Goal: Task Accomplishment & Management: Use online tool/utility

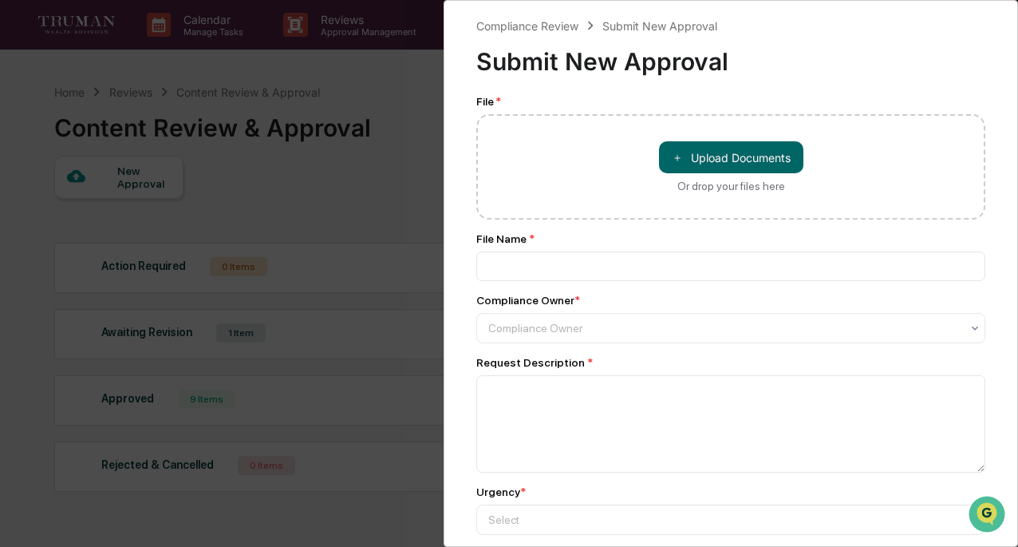
click at [409, 180] on div "Compliance Review Submit New Approval Submit New Approval File * ＋ Upload Docum…" at bounding box center [509, 273] width 1018 height 547
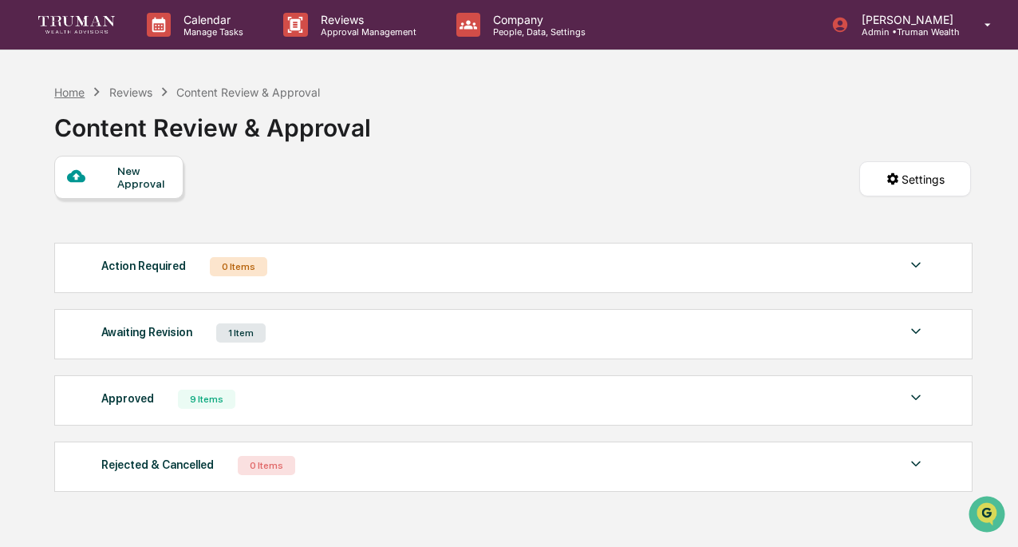
click at [84, 92] on div "Home" at bounding box center [69, 92] width 30 height 14
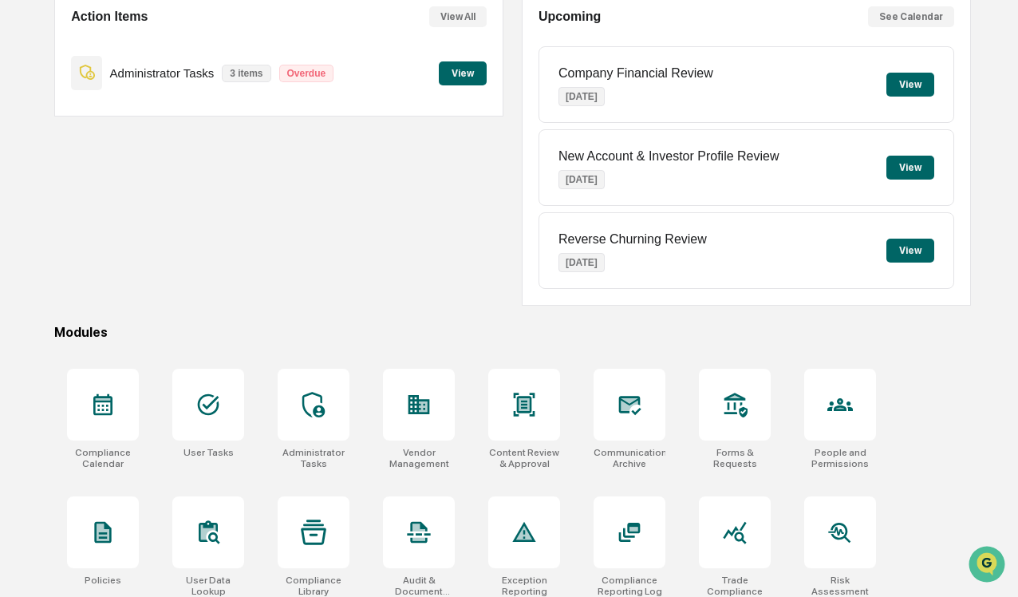
scroll to position [207, 0]
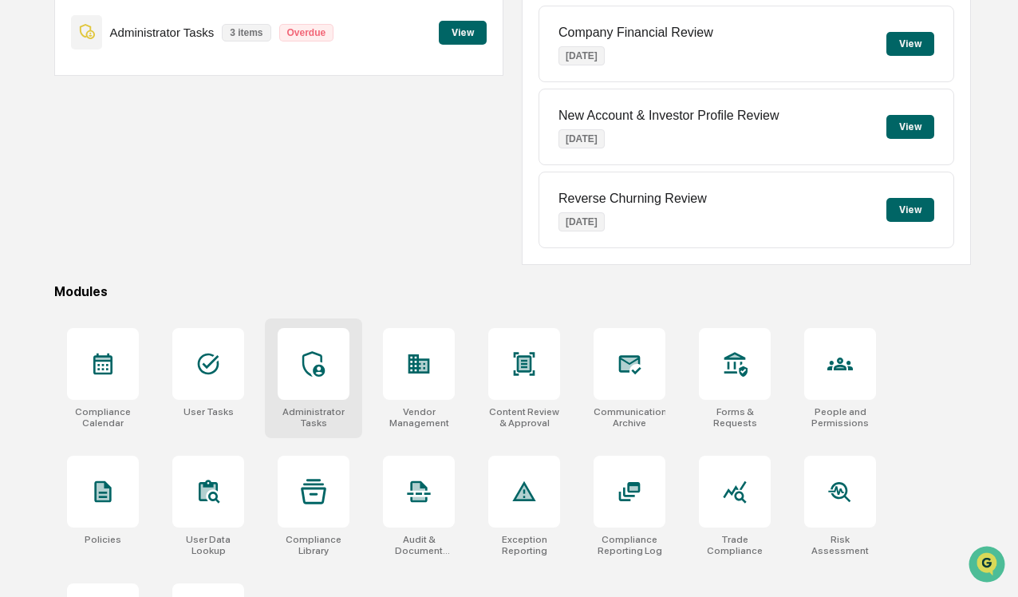
click at [312, 368] on icon at bounding box center [314, 364] width 26 height 26
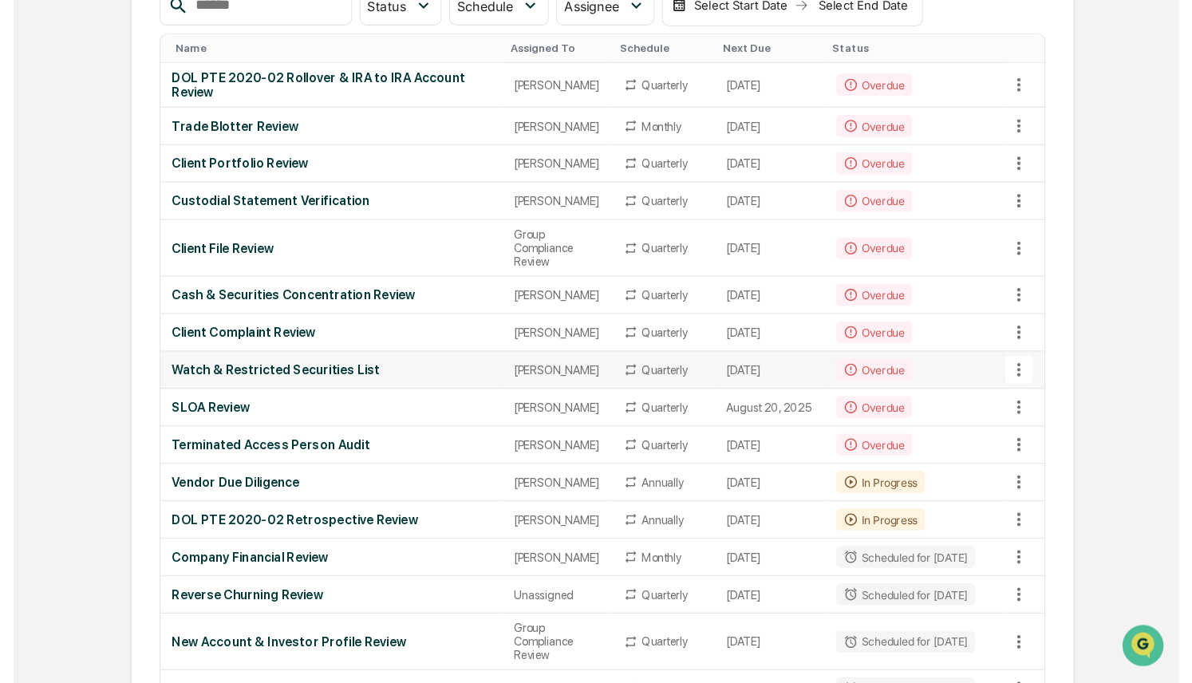
scroll to position [227, 0]
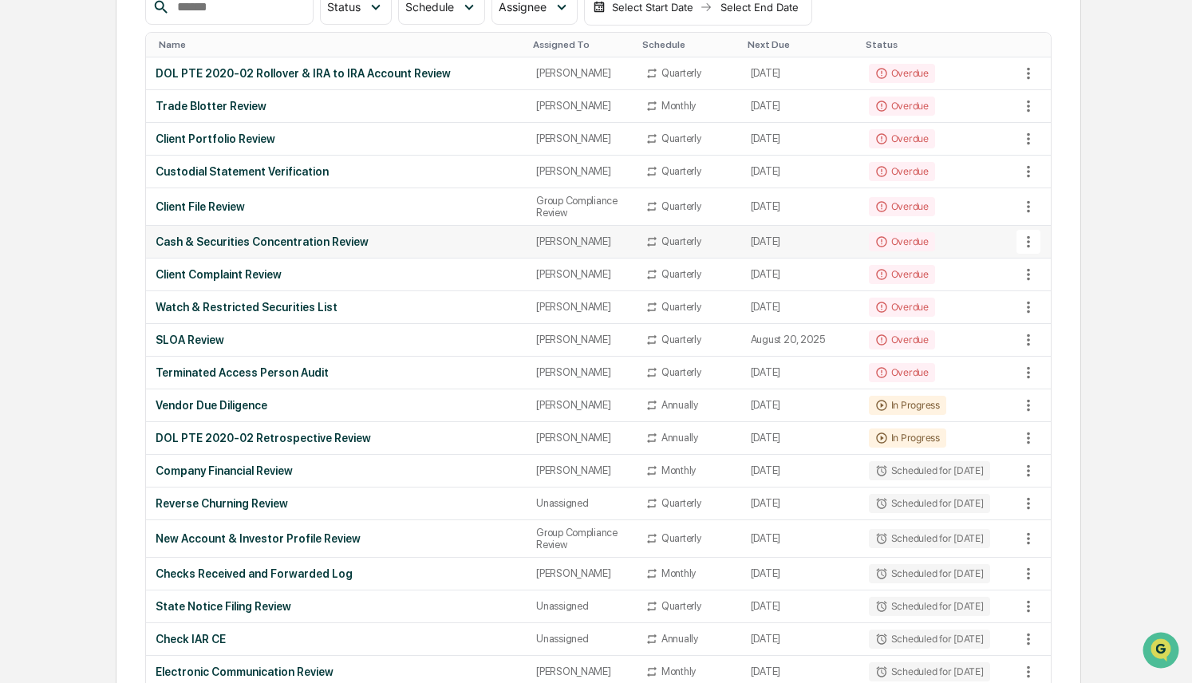
click at [378, 248] on div "Cash & Securities Concentration Review" at bounding box center [337, 241] width 362 height 13
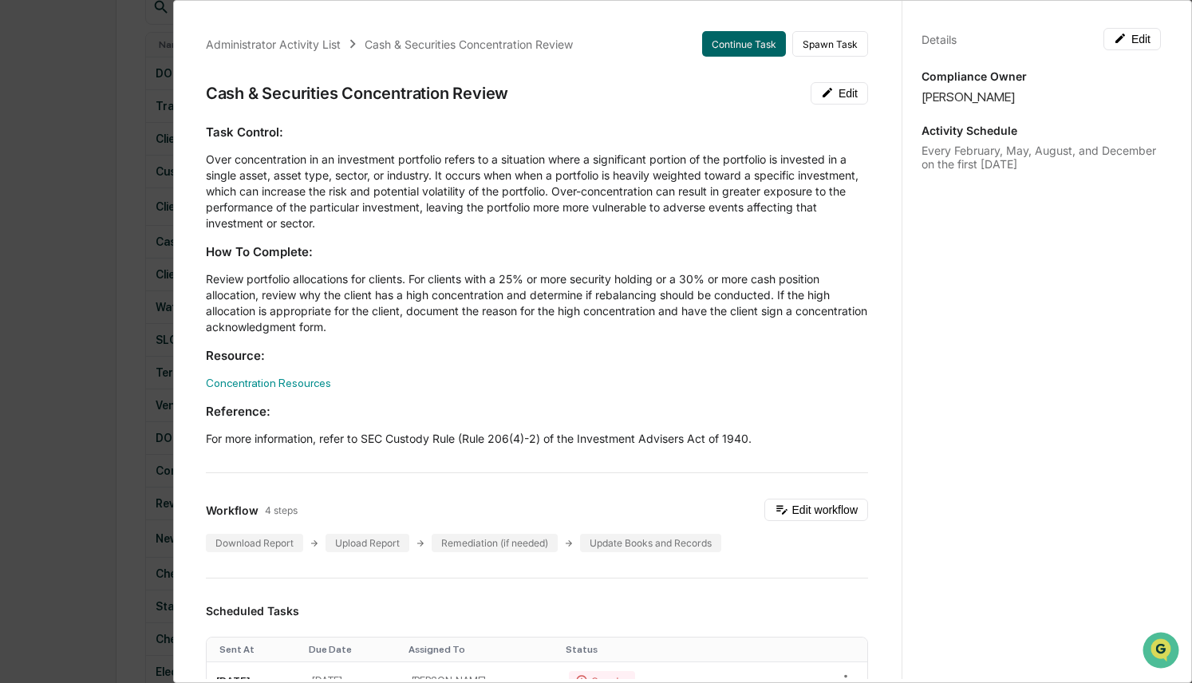
scroll to position [2, 0]
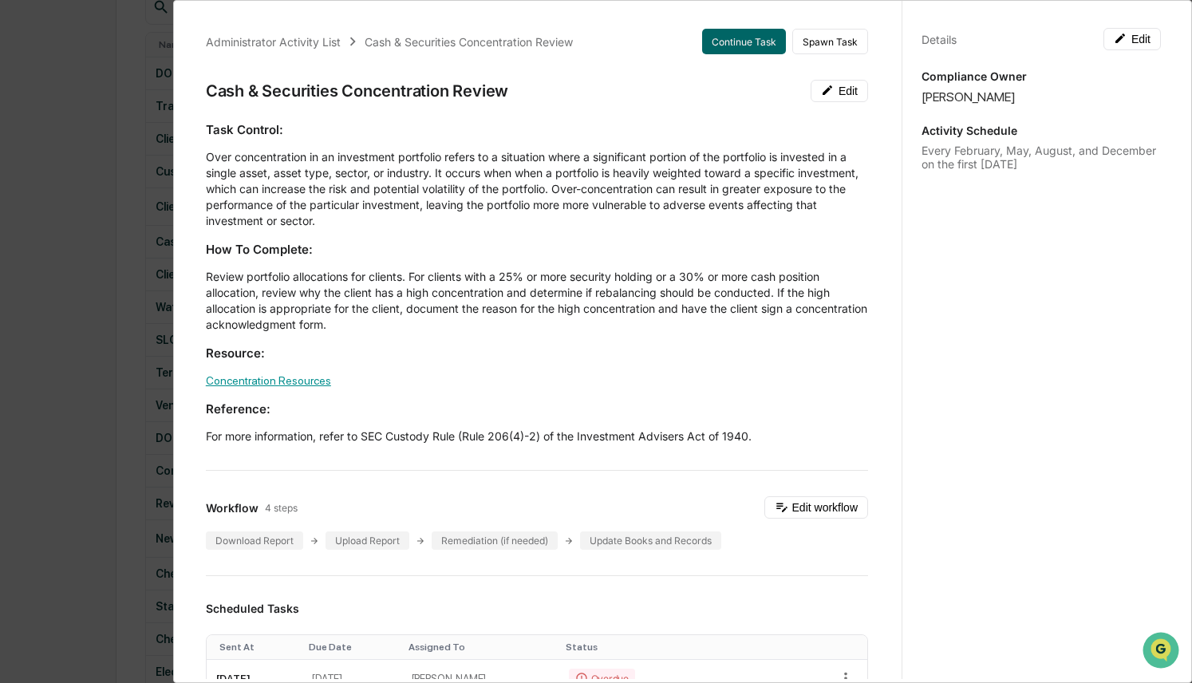
click at [324, 380] on link "Concentration Resources" at bounding box center [268, 380] width 125 height 13
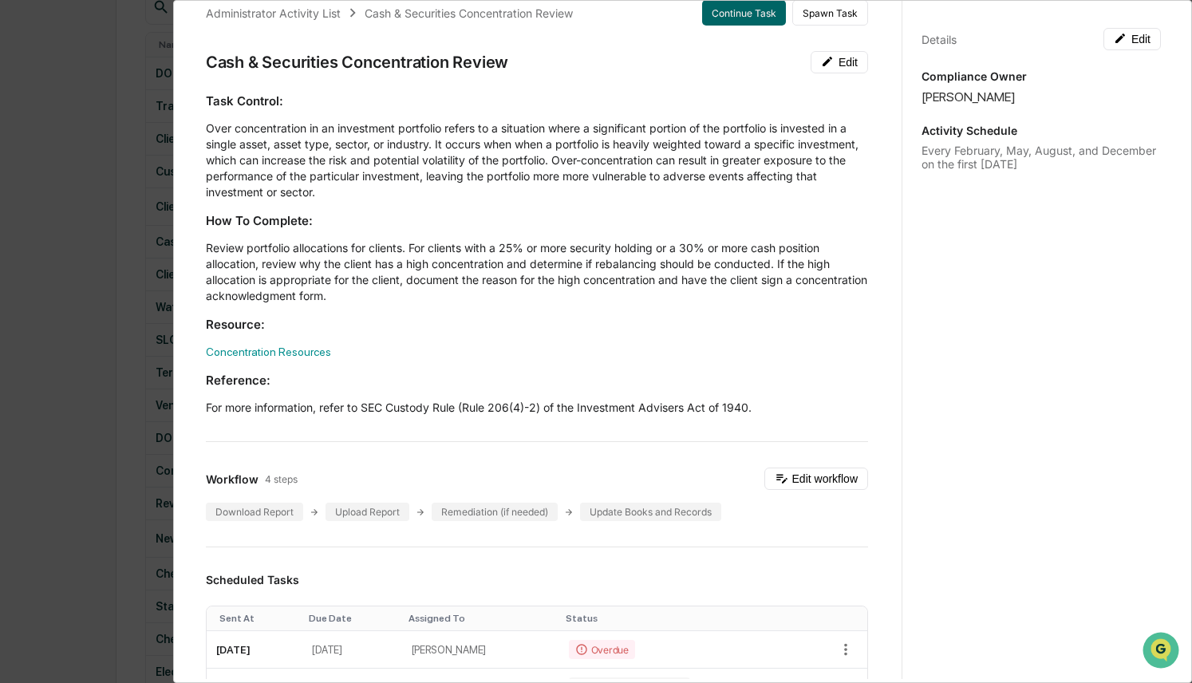
scroll to position [34, 0]
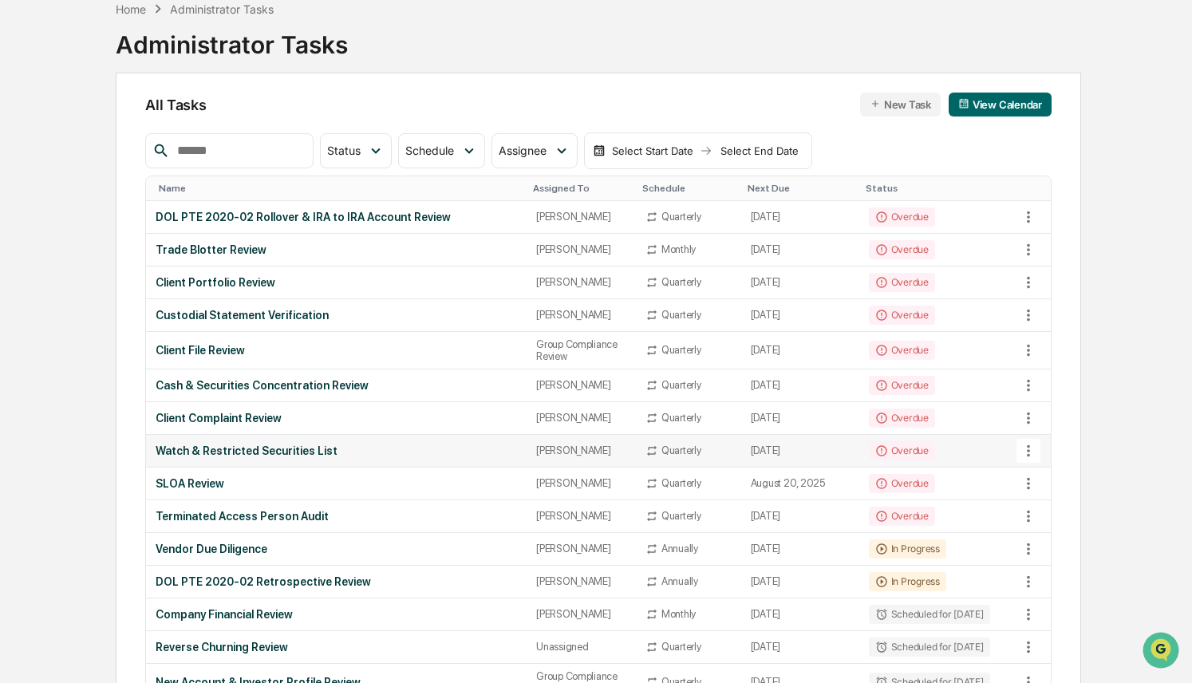
scroll to position [147, 0]
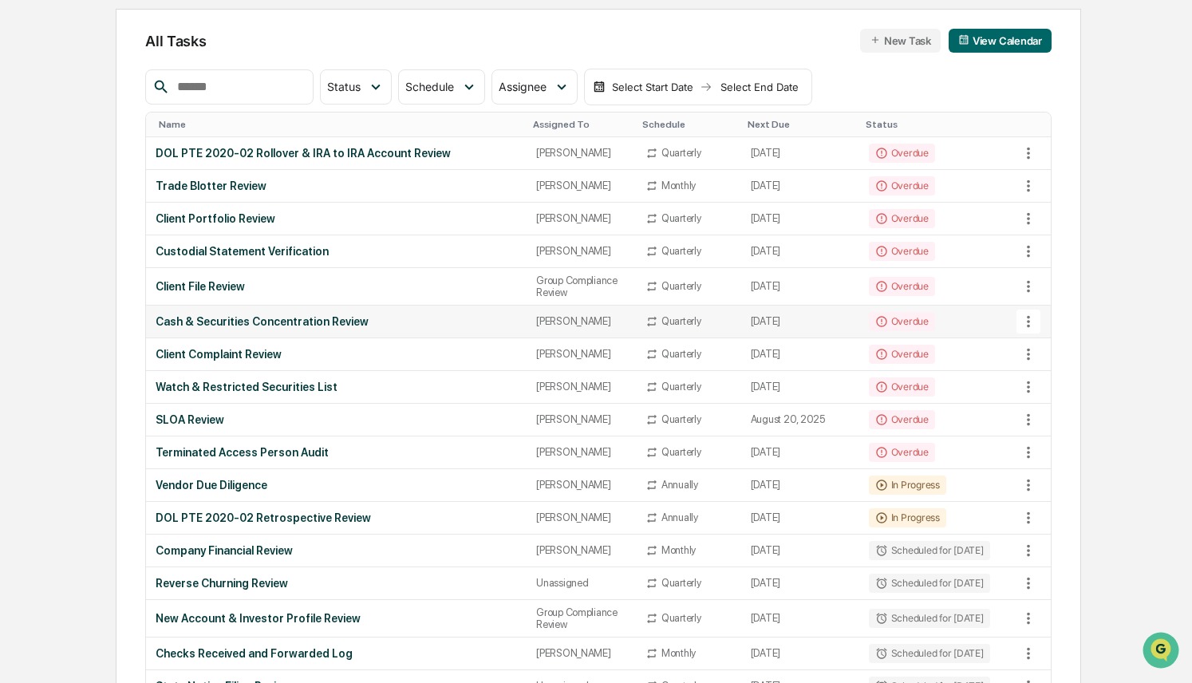
click at [250, 328] on div "Cash & Securities Concentration Review" at bounding box center [337, 321] width 362 height 13
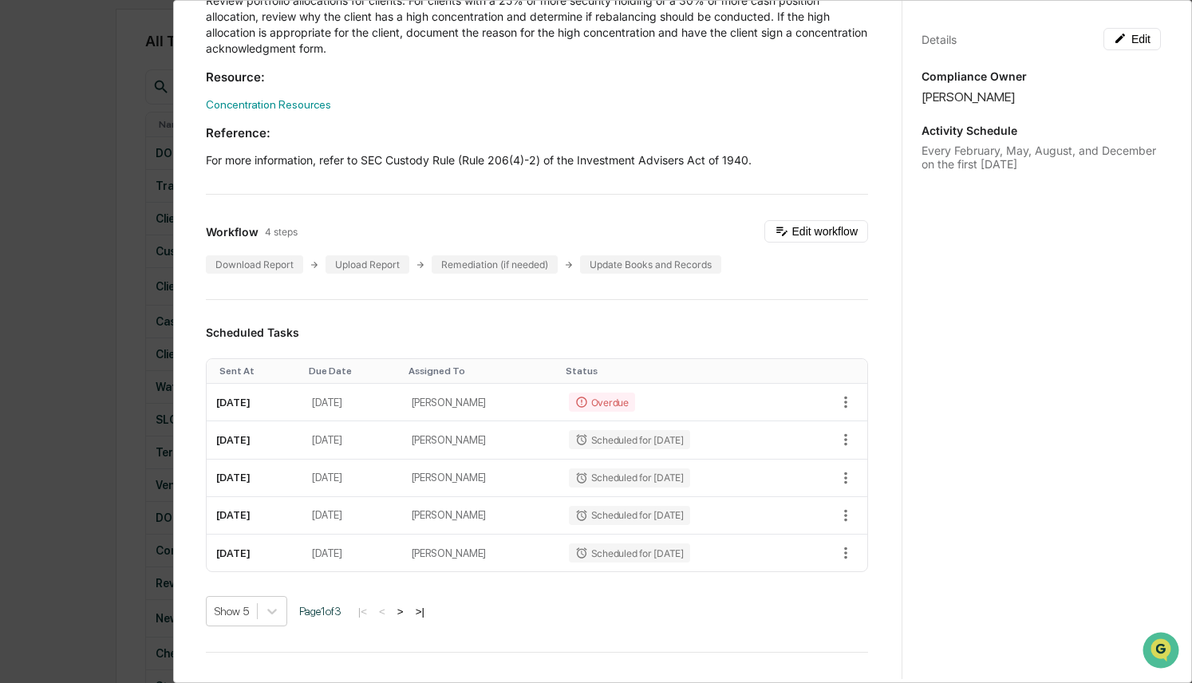
scroll to position [0, 0]
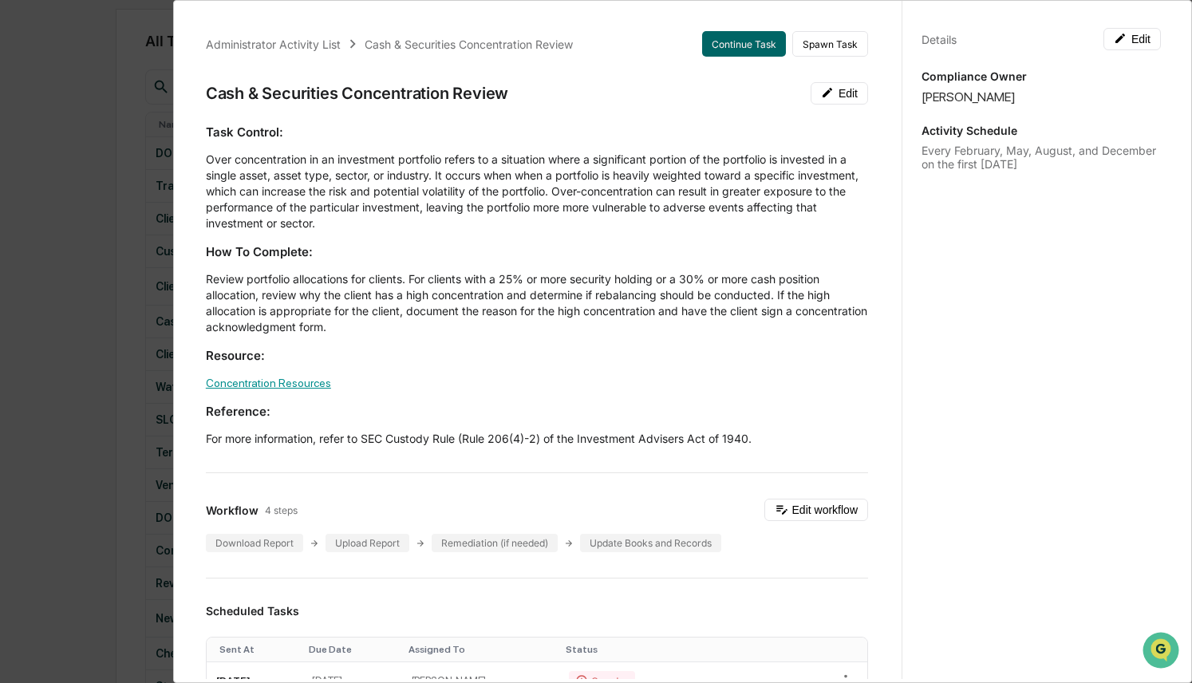
click at [259, 383] on link "Concentration Resources" at bounding box center [268, 383] width 125 height 13
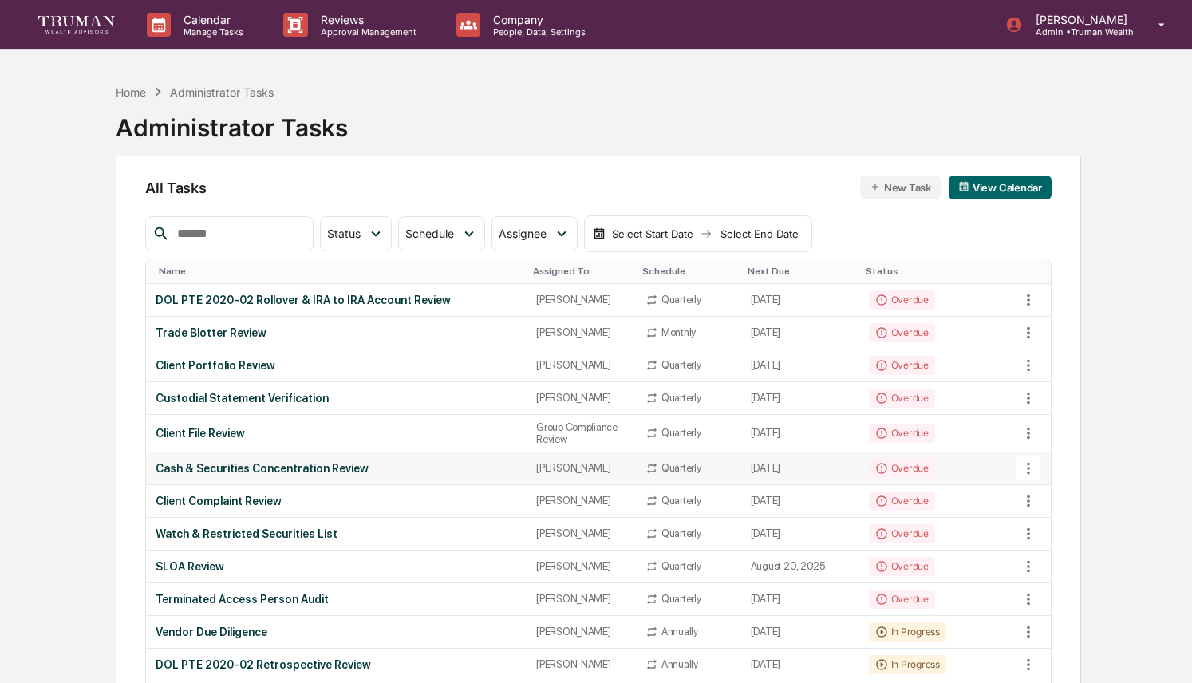
click at [225, 475] on div "Cash & Securities Concentration Review" at bounding box center [337, 468] width 362 height 13
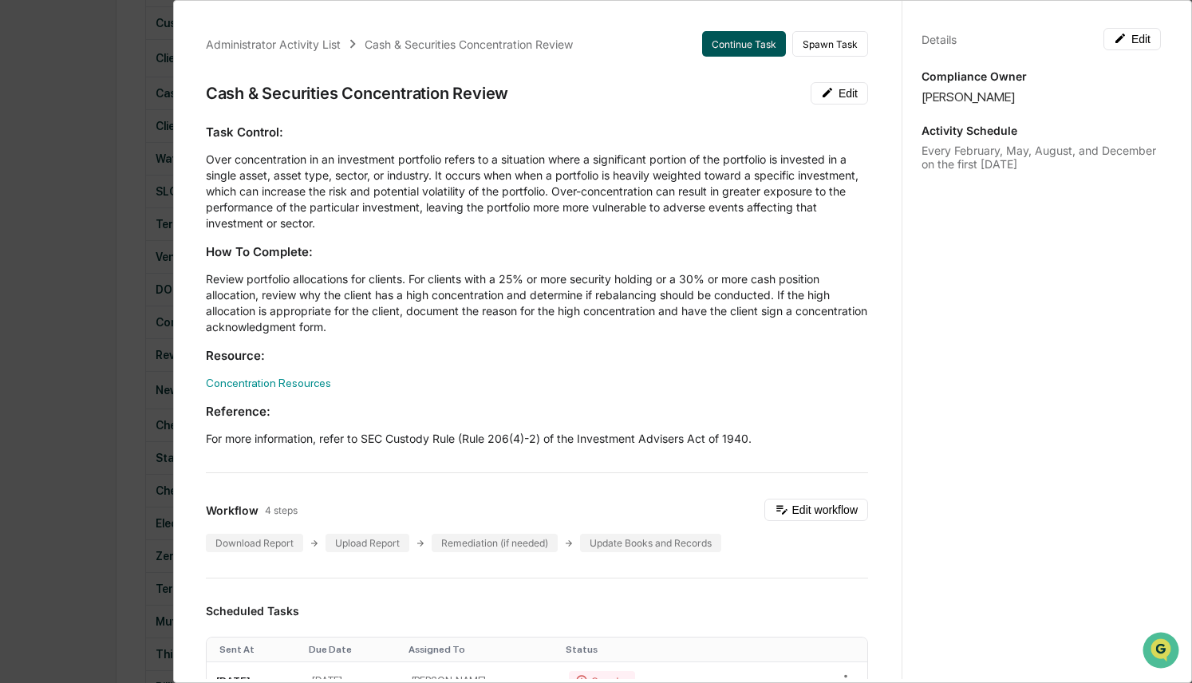
click at [739, 37] on button "Continue Task" at bounding box center [744, 44] width 84 height 26
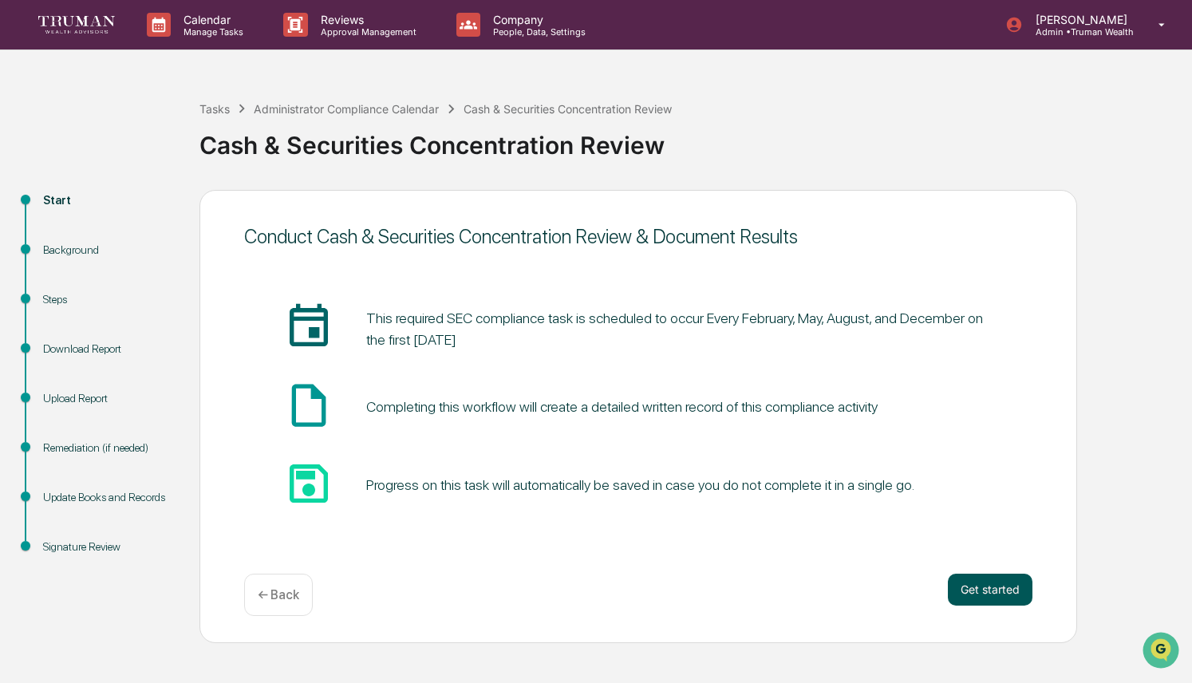
click at [997, 595] on button "Get started" at bounding box center [990, 590] width 85 height 32
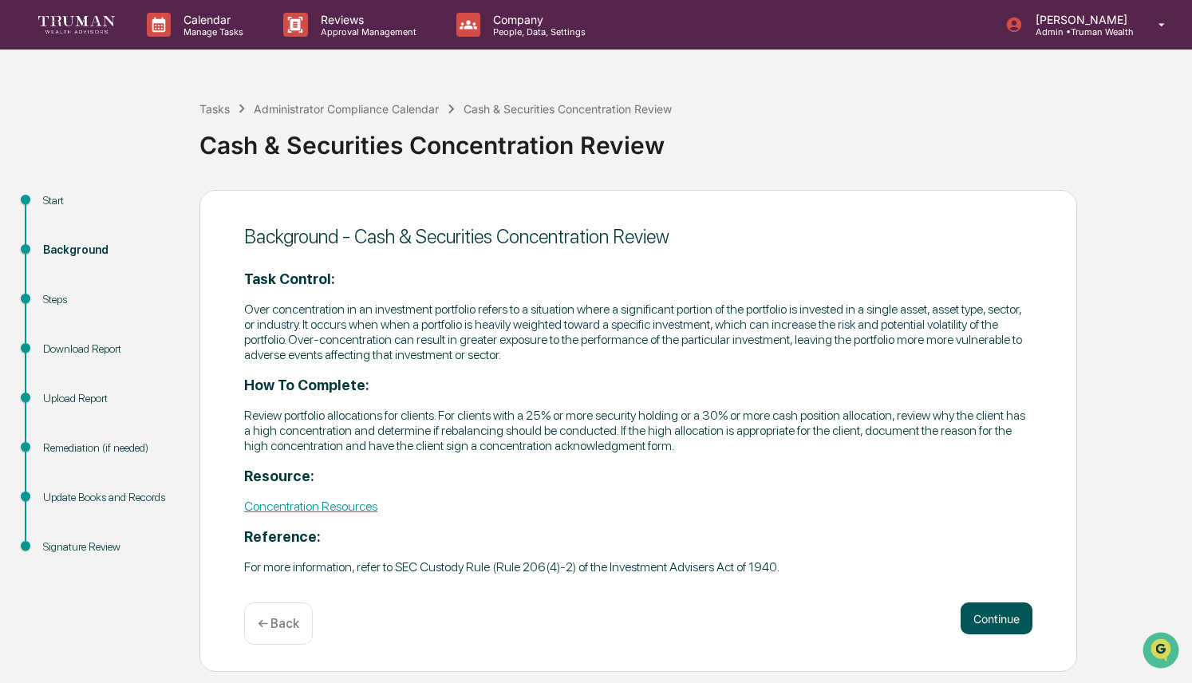
click at [969, 611] on button "Continue" at bounding box center [997, 619] width 72 height 32
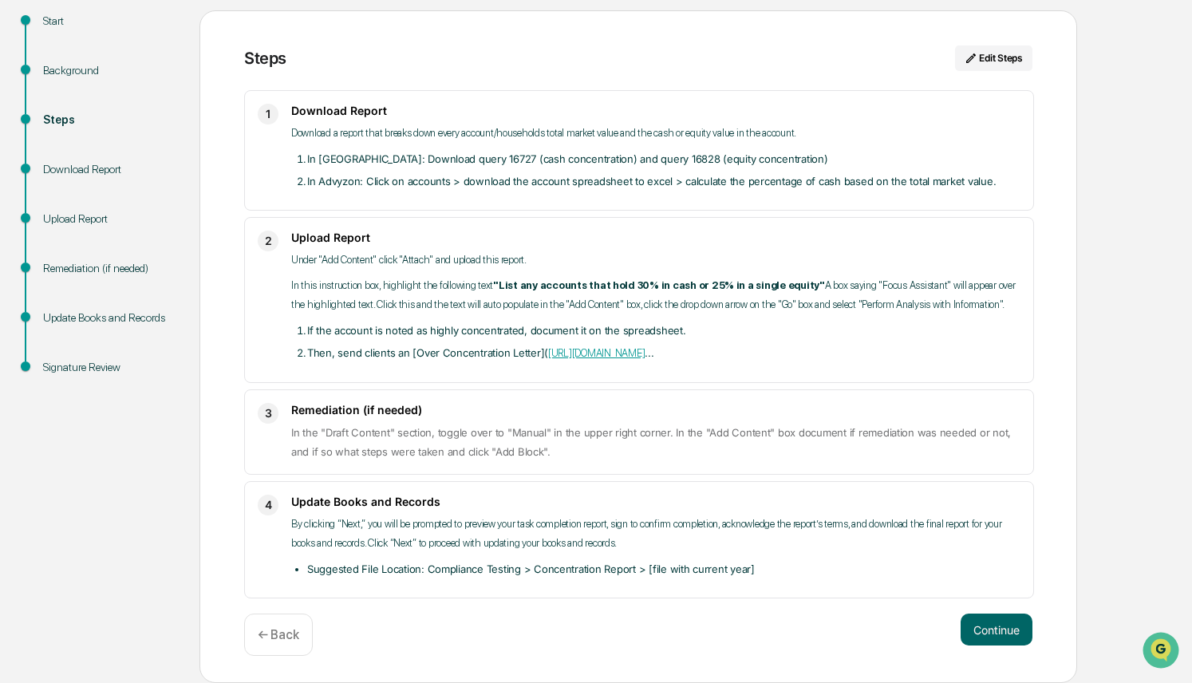
scroll to position [197, 0]
click at [290, 642] on div "← Back" at bounding box center [278, 635] width 69 height 42
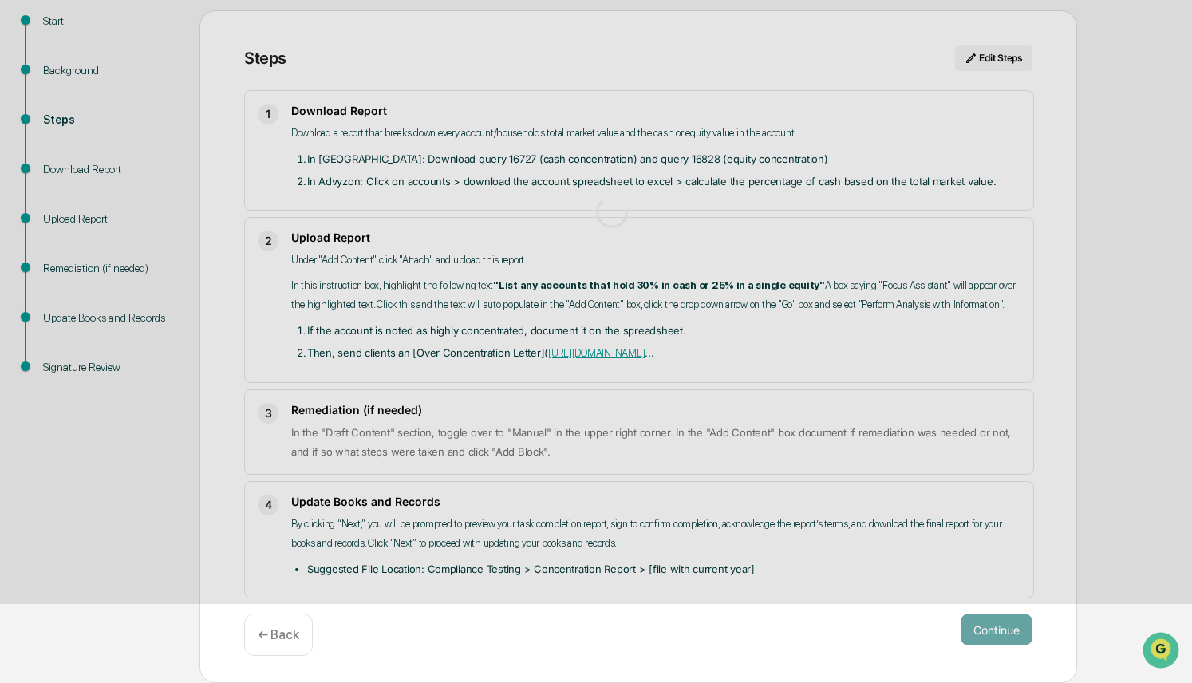
scroll to position [0, 0]
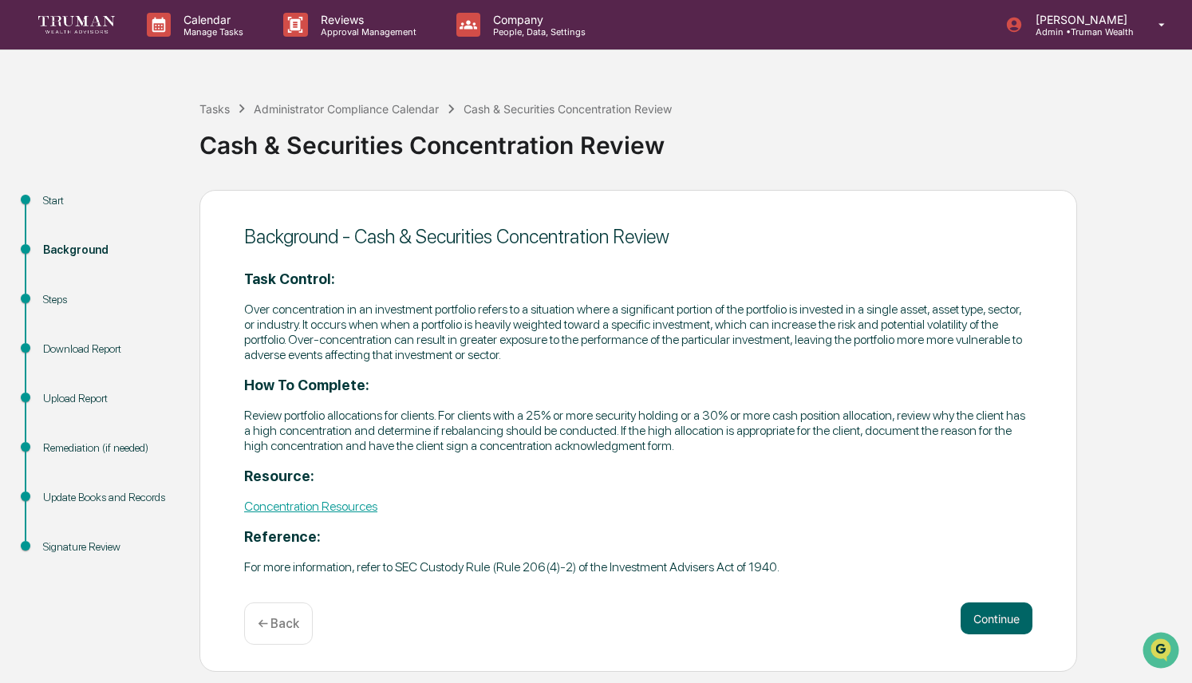
click at [290, 642] on div "Background - Cash & Securities Concentration Review Task Control: Over concentr…" at bounding box center [639, 431] width 878 height 483
click at [967, 606] on button "Continue" at bounding box center [997, 619] width 72 height 32
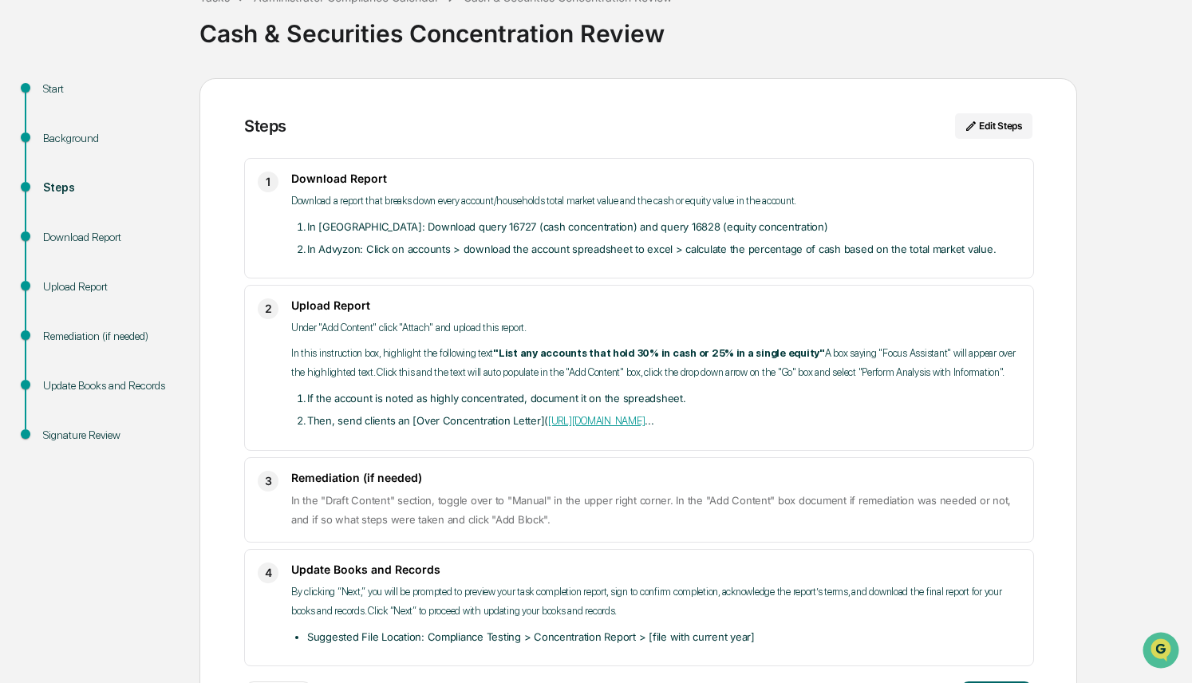
scroll to position [197, 0]
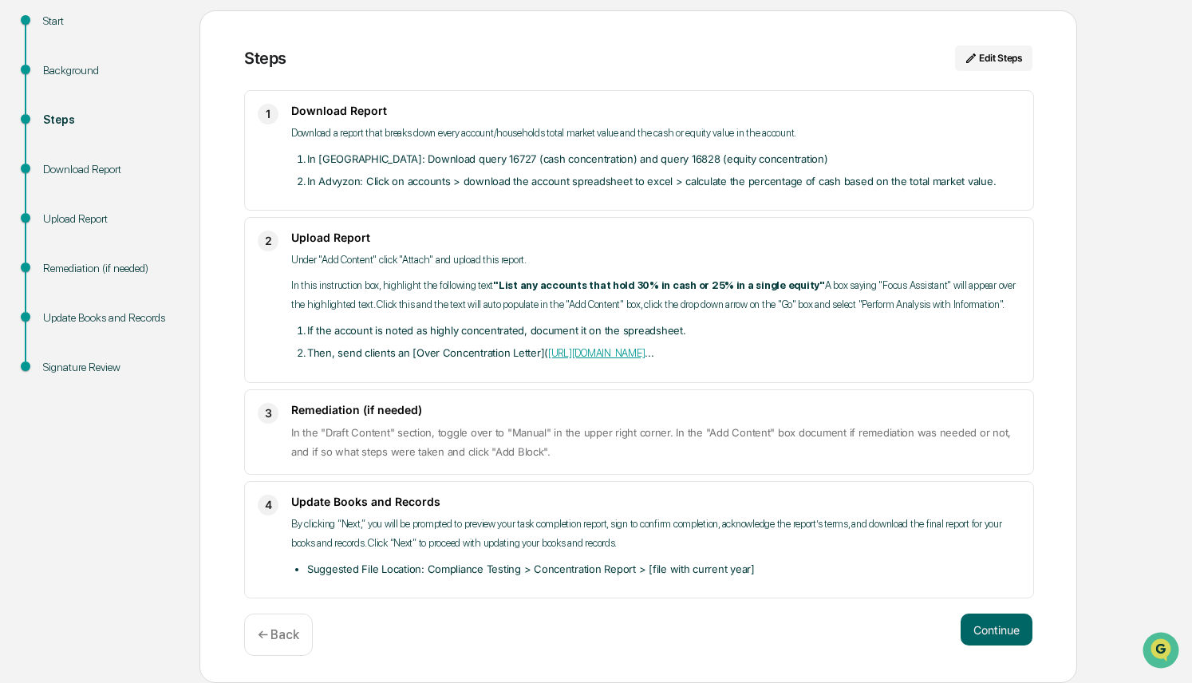
click at [298, 633] on p "← Back" at bounding box center [278, 634] width 41 height 15
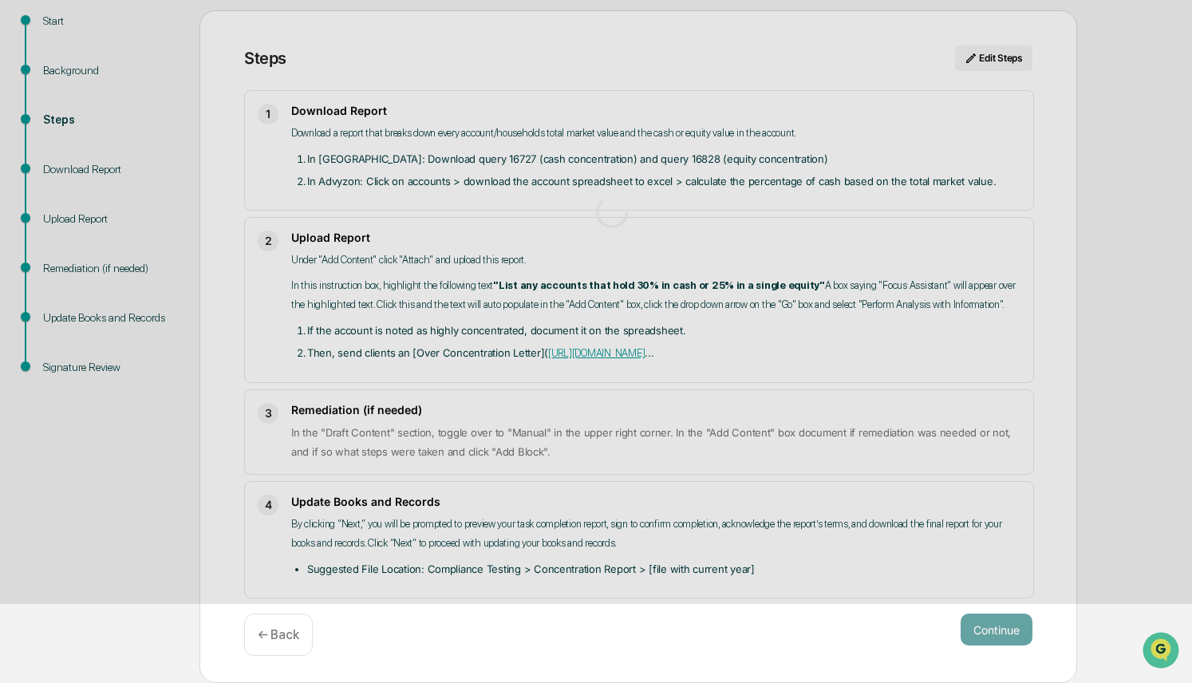
scroll to position [0, 0]
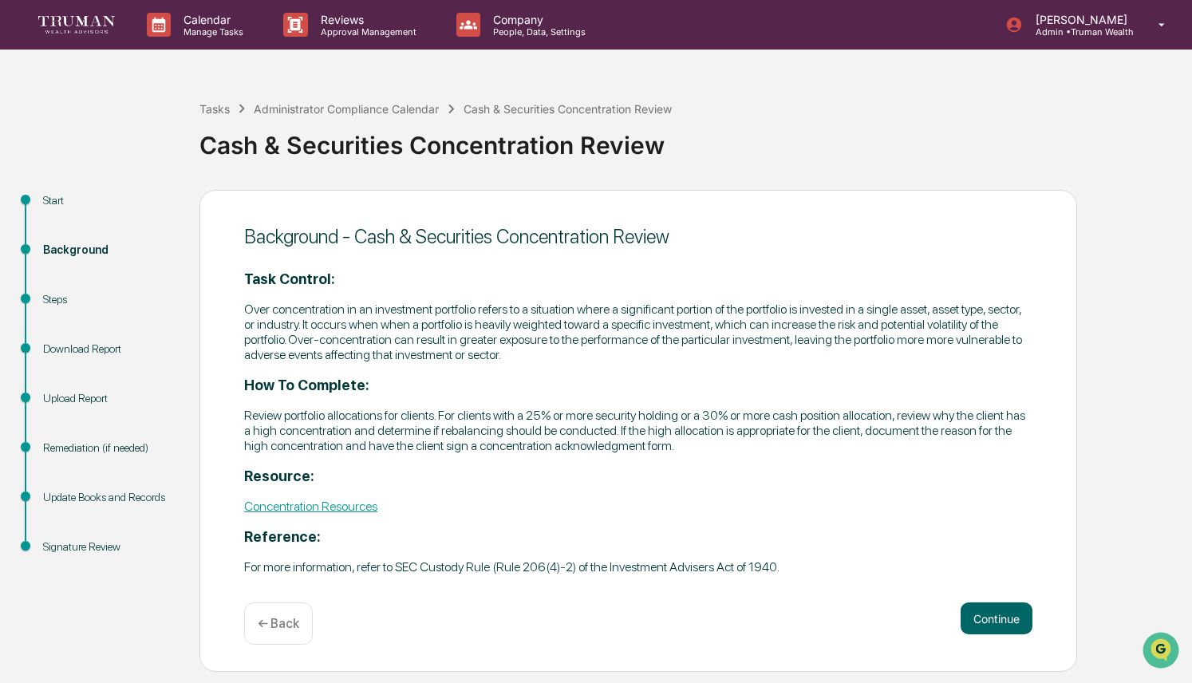
click at [298, 633] on div "← Back" at bounding box center [278, 624] width 69 height 42
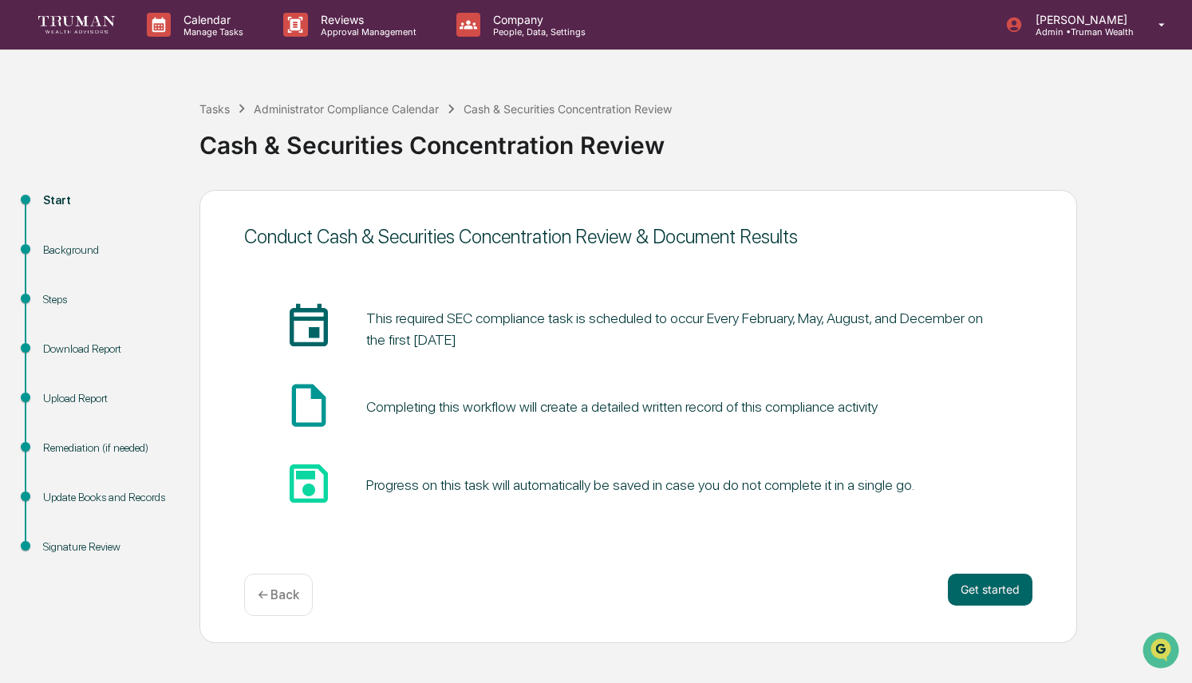
click at [298, 633] on div "Conduct Cash & Securities Concentration Review & Document Results insert_invita…" at bounding box center [639, 416] width 878 height 453
click at [289, 590] on p "← Back" at bounding box center [278, 594] width 41 height 15
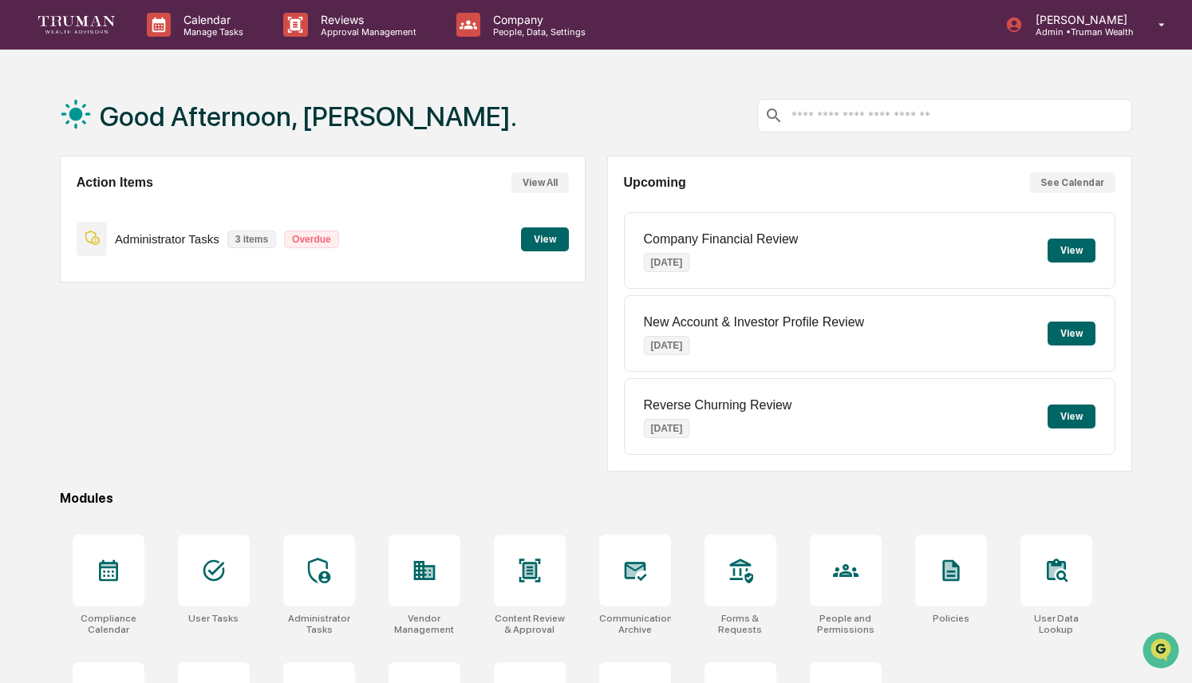
scroll to position [93, 0]
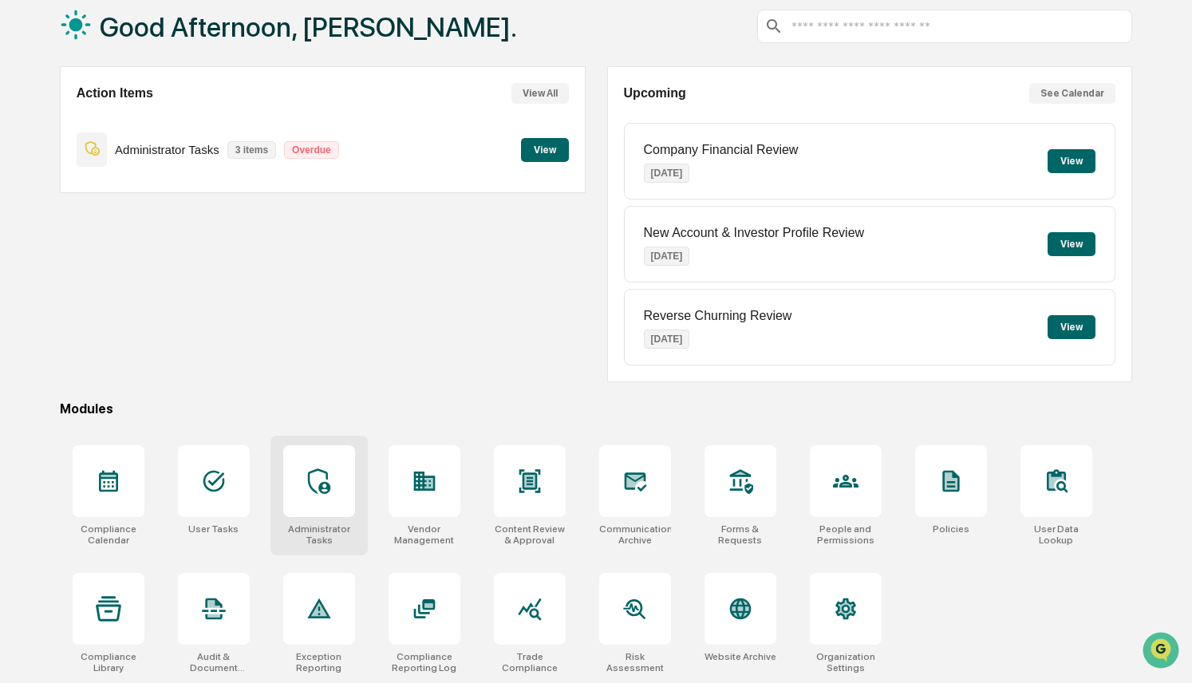
click at [312, 496] on div at bounding box center [319, 481] width 72 height 72
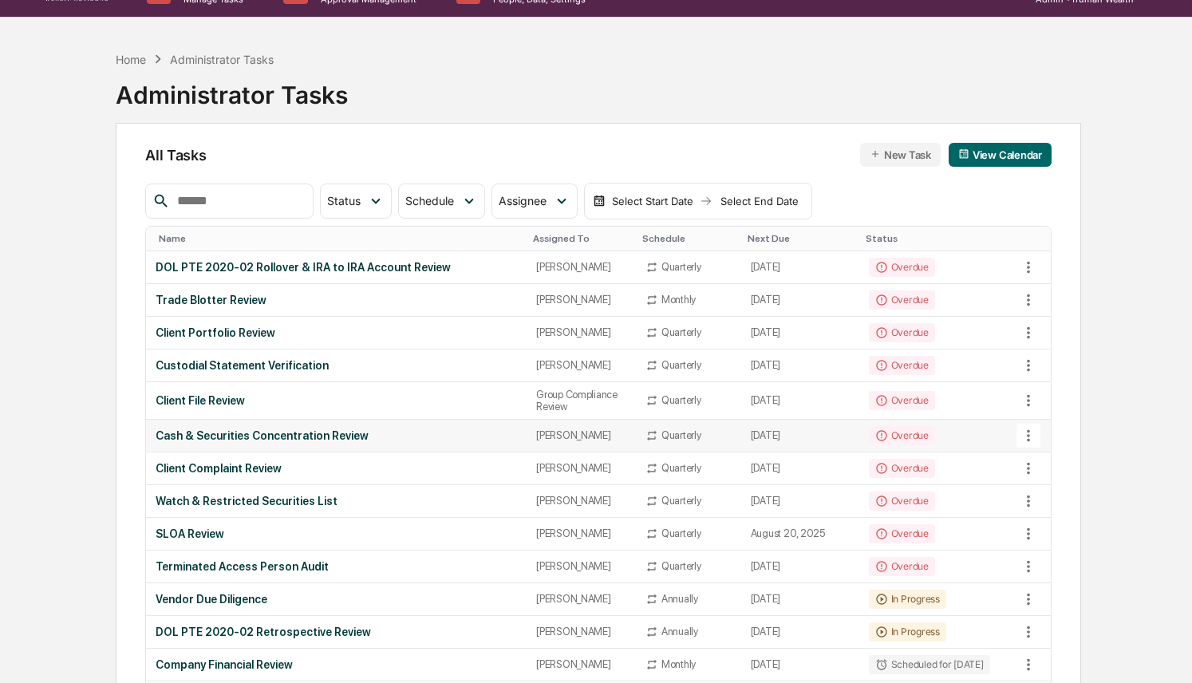
click at [292, 442] on div "Cash & Securities Concentration Review" at bounding box center [337, 435] width 362 height 13
